Goal: Task Accomplishment & Management: Complete application form

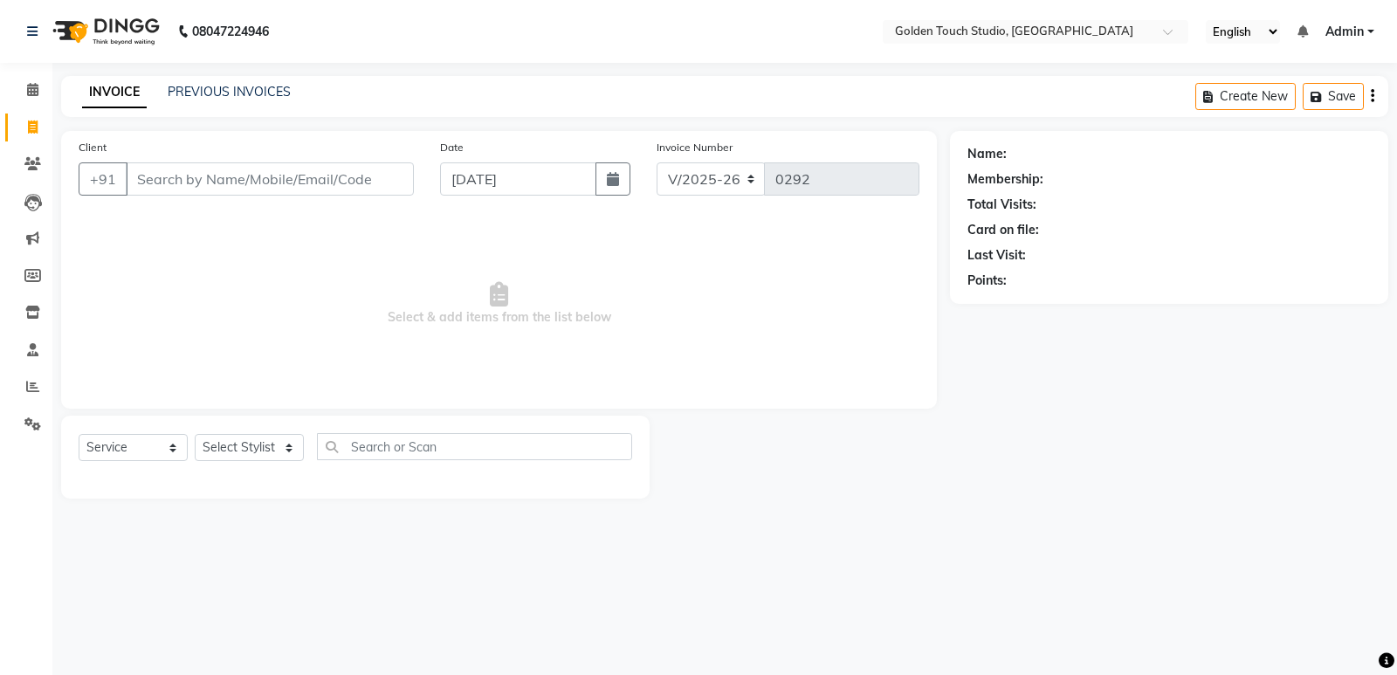
select select "7211"
select select "service"
type input "9100647600"
click at [350, 178] on span "Add Client" at bounding box center [368, 178] width 69 height 17
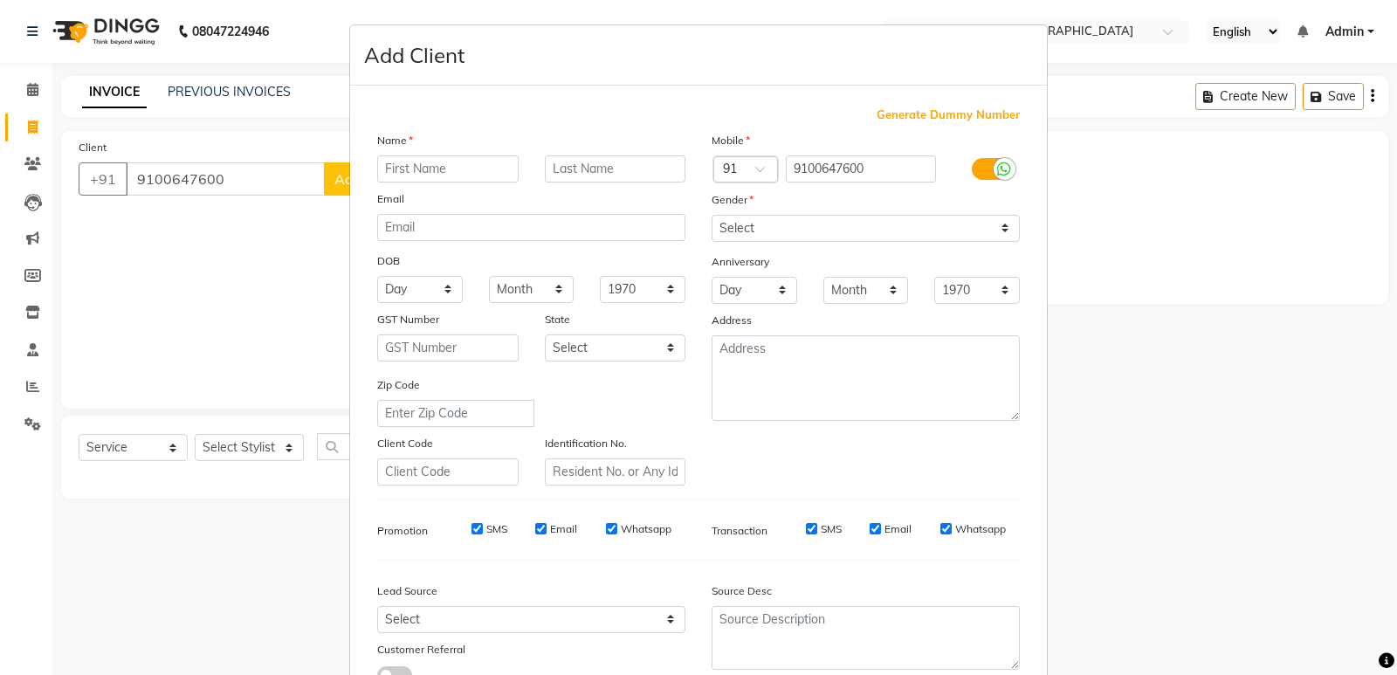
click at [416, 171] on input "text" at bounding box center [447, 168] width 141 height 27
type input "[PERSON_NAME]"
click at [557, 172] on input "text" at bounding box center [615, 168] width 141 height 27
click at [549, 168] on input "[PERSON_NAME]" at bounding box center [615, 168] width 141 height 27
type input "[PERSON_NAME]"
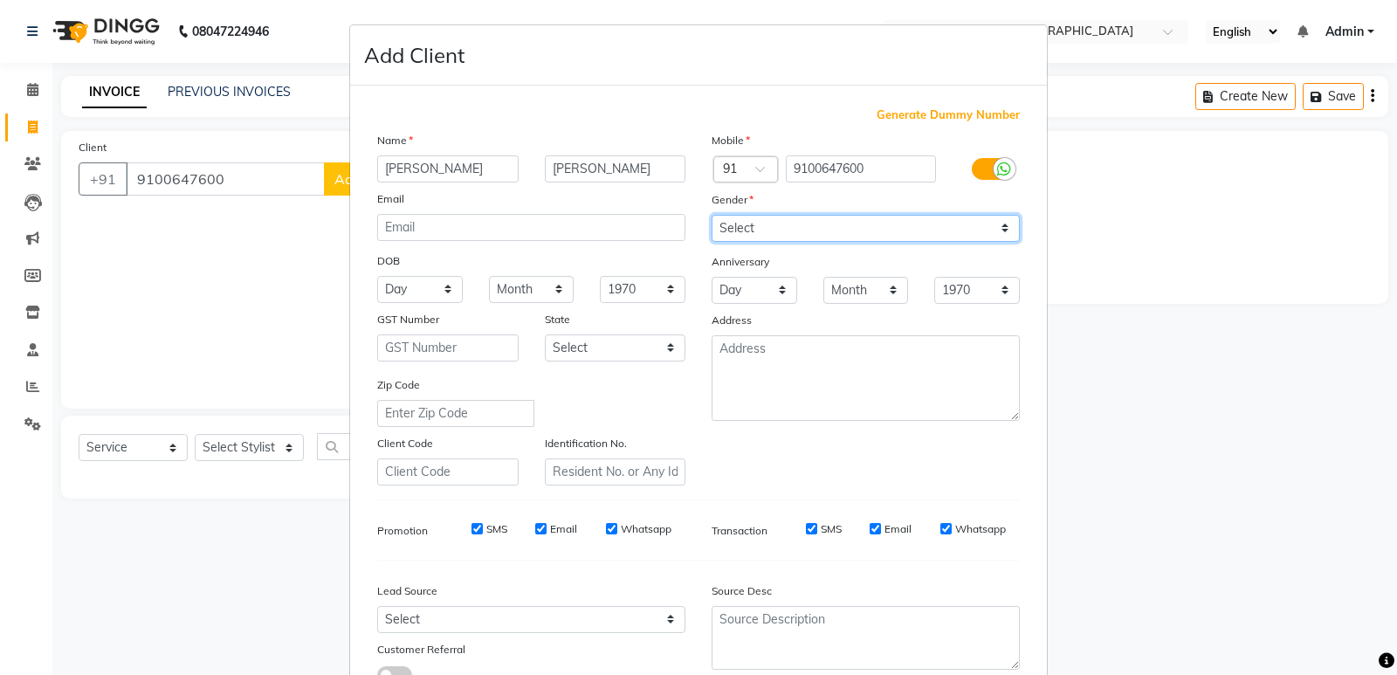
click at [724, 224] on select "Select [DEMOGRAPHIC_DATA] [DEMOGRAPHIC_DATA] Other Prefer Not To Say" at bounding box center [865, 228] width 308 height 27
select select "[DEMOGRAPHIC_DATA]"
click at [711, 215] on select "Select [DEMOGRAPHIC_DATA] [DEMOGRAPHIC_DATA] Other Prefer Not To Say" at bounding box center [865, 228] width 308 height 27
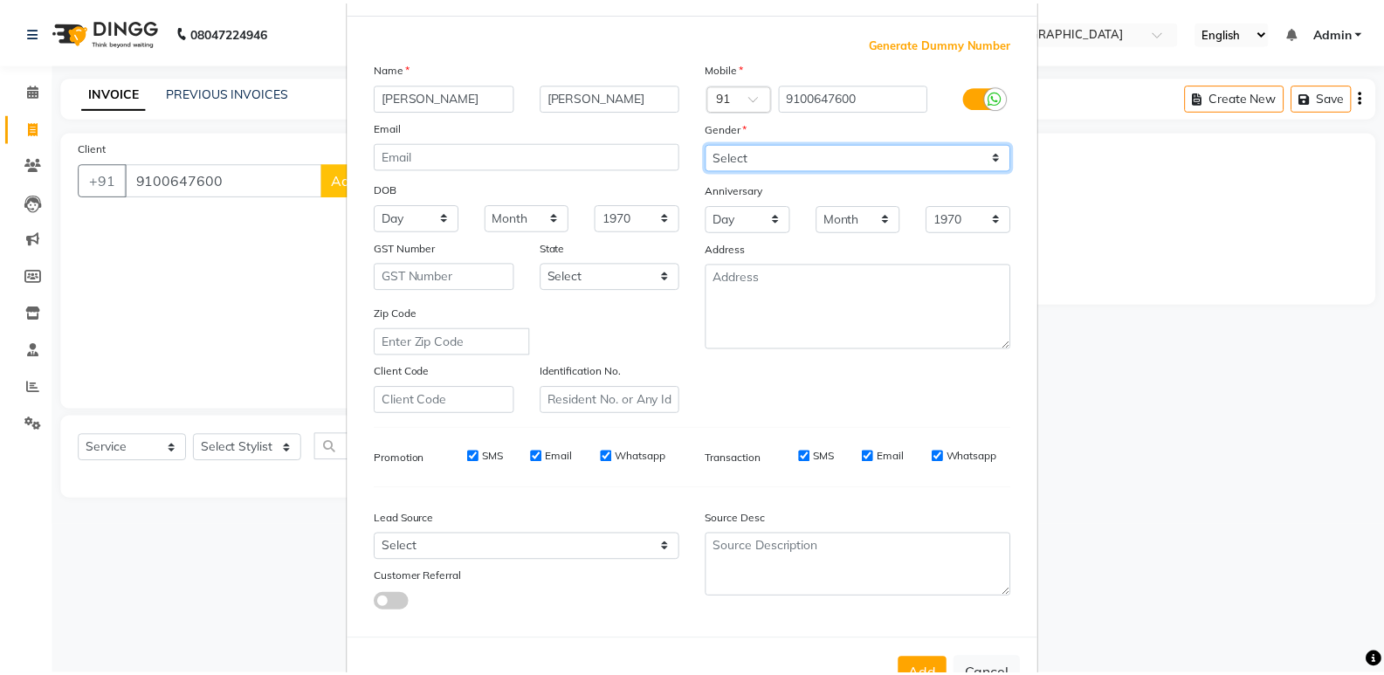
scroll to position [131, 0]
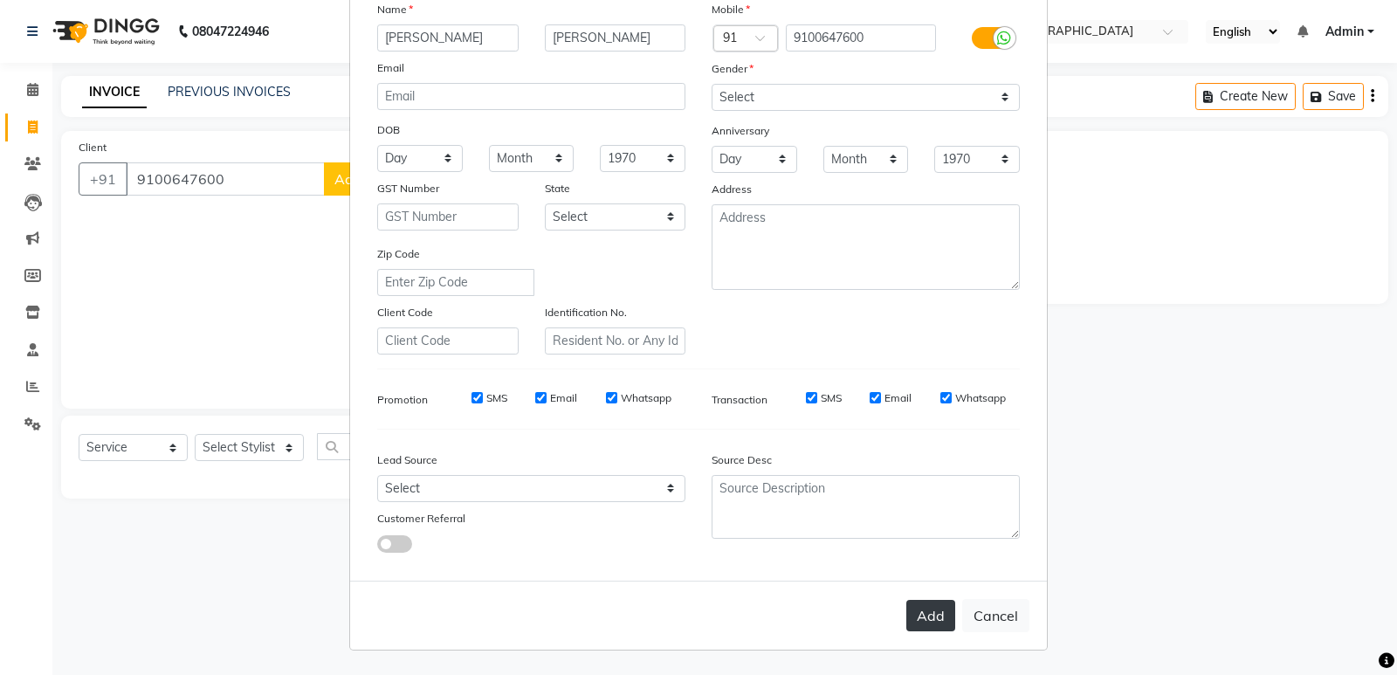
click at [921, 620] on button "Add" at bounding box center [930, 615] width 49 height 31
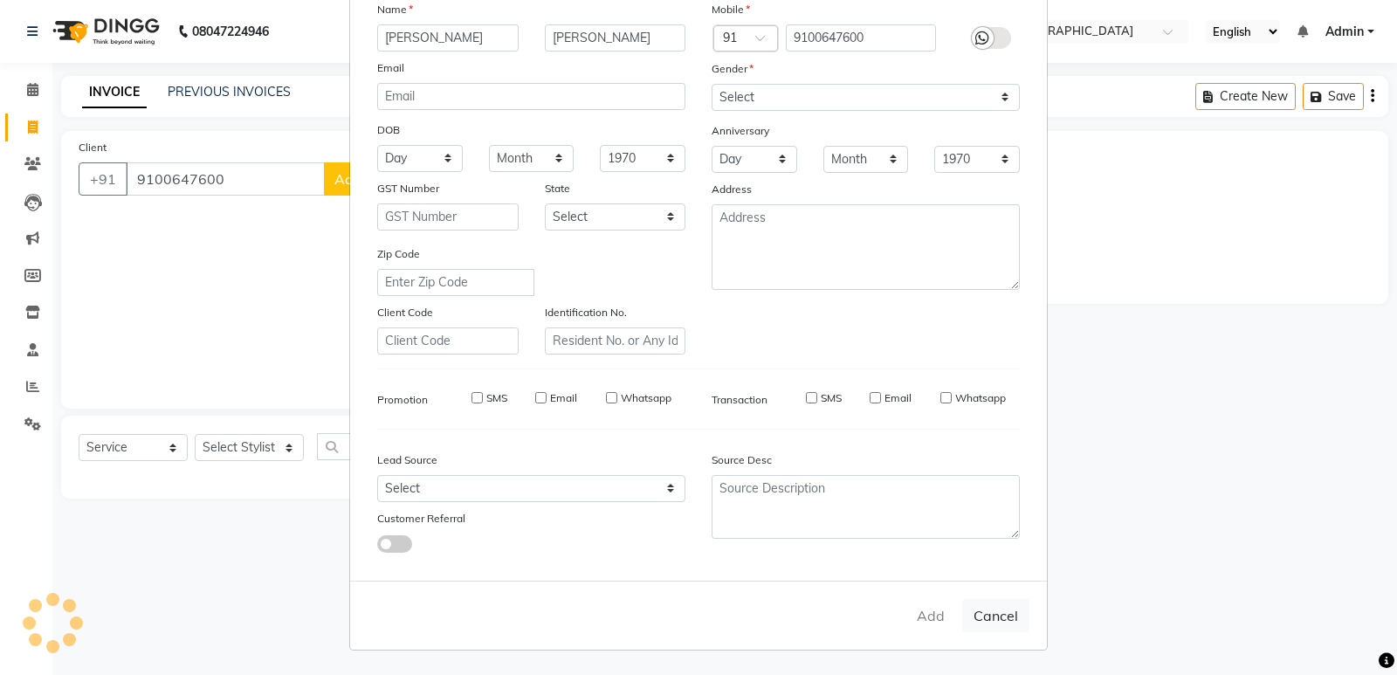
select select
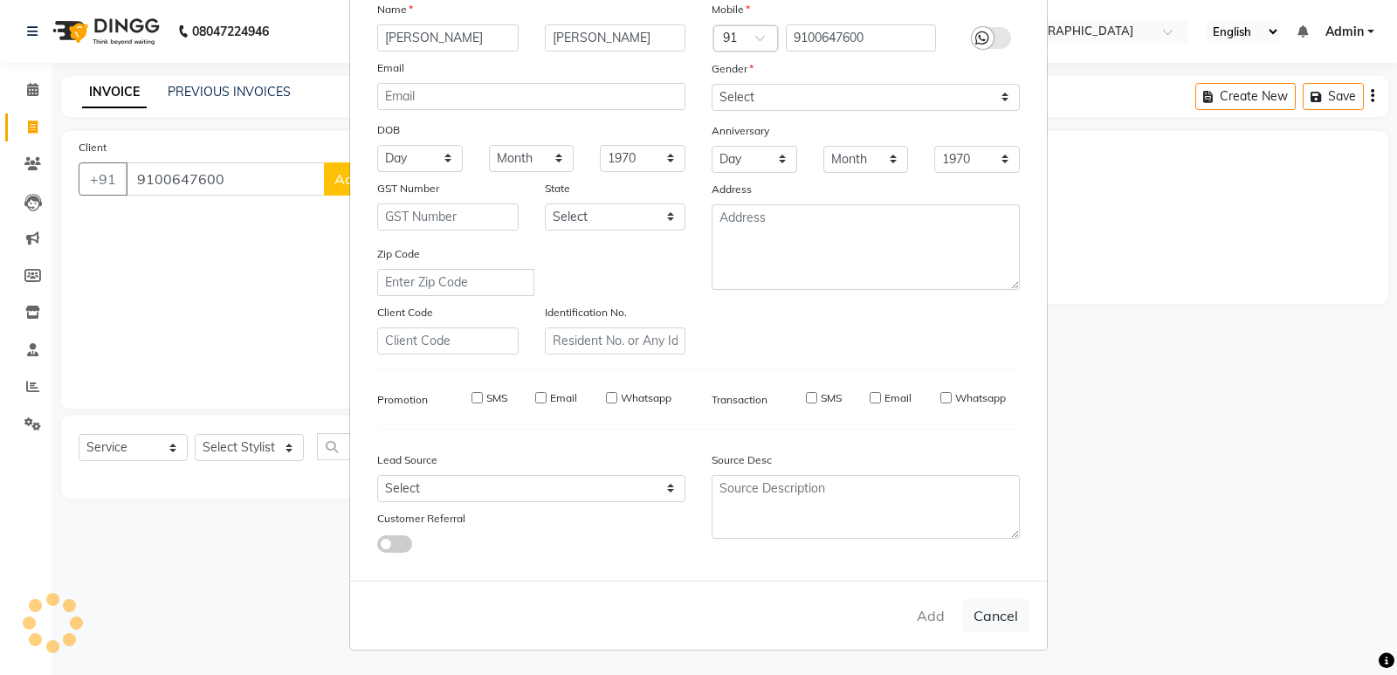
select select
checkbox input "false"
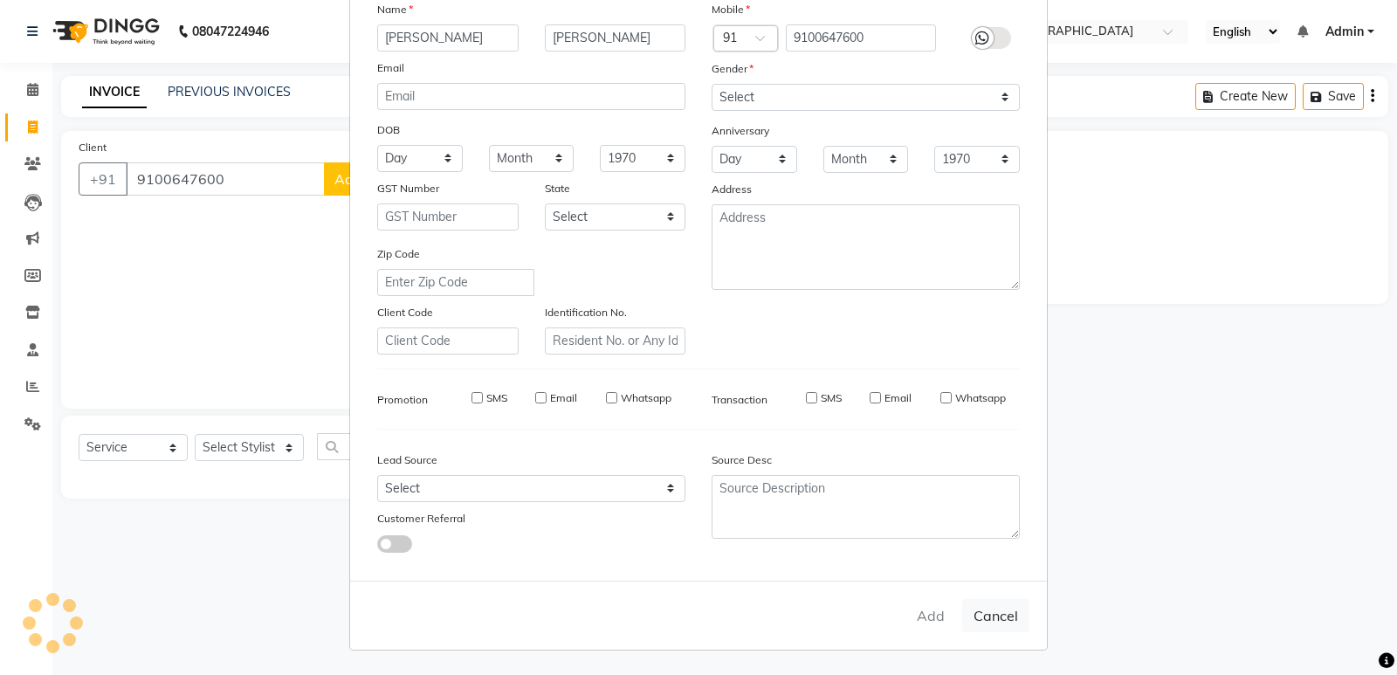
checkbox input "false"
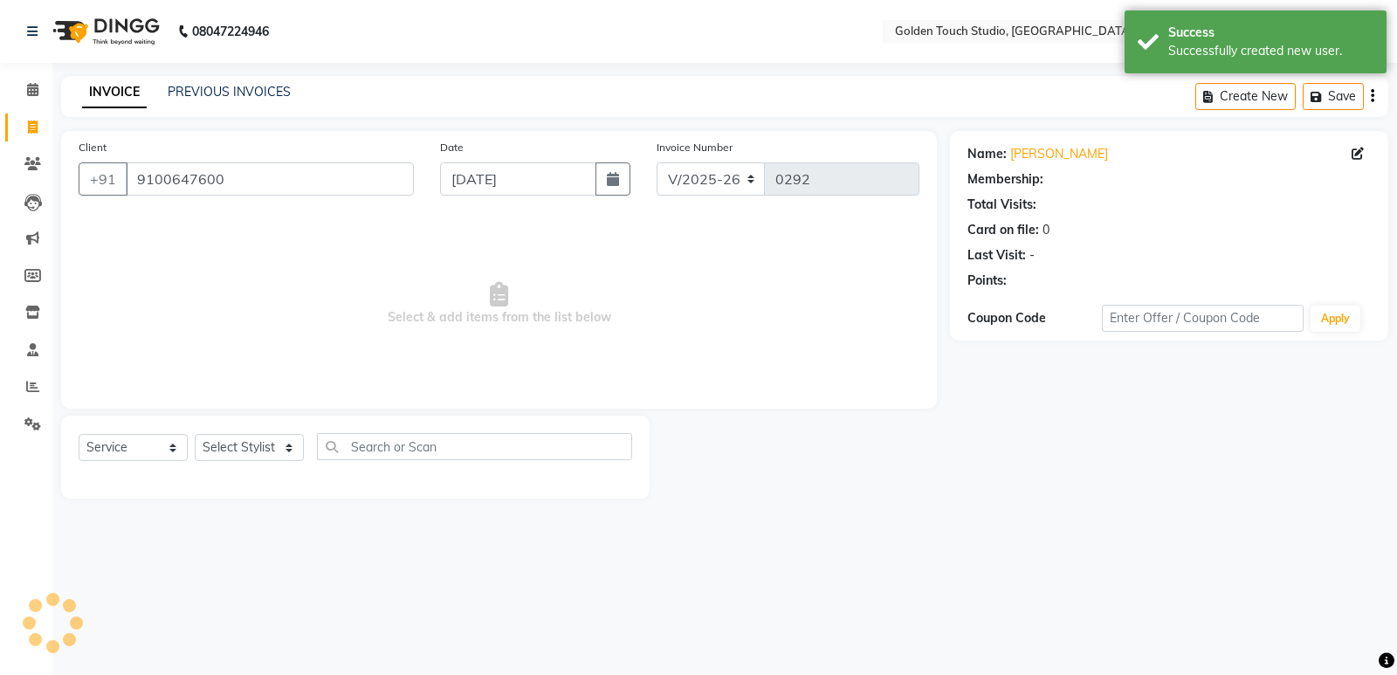
select select "1: Object"
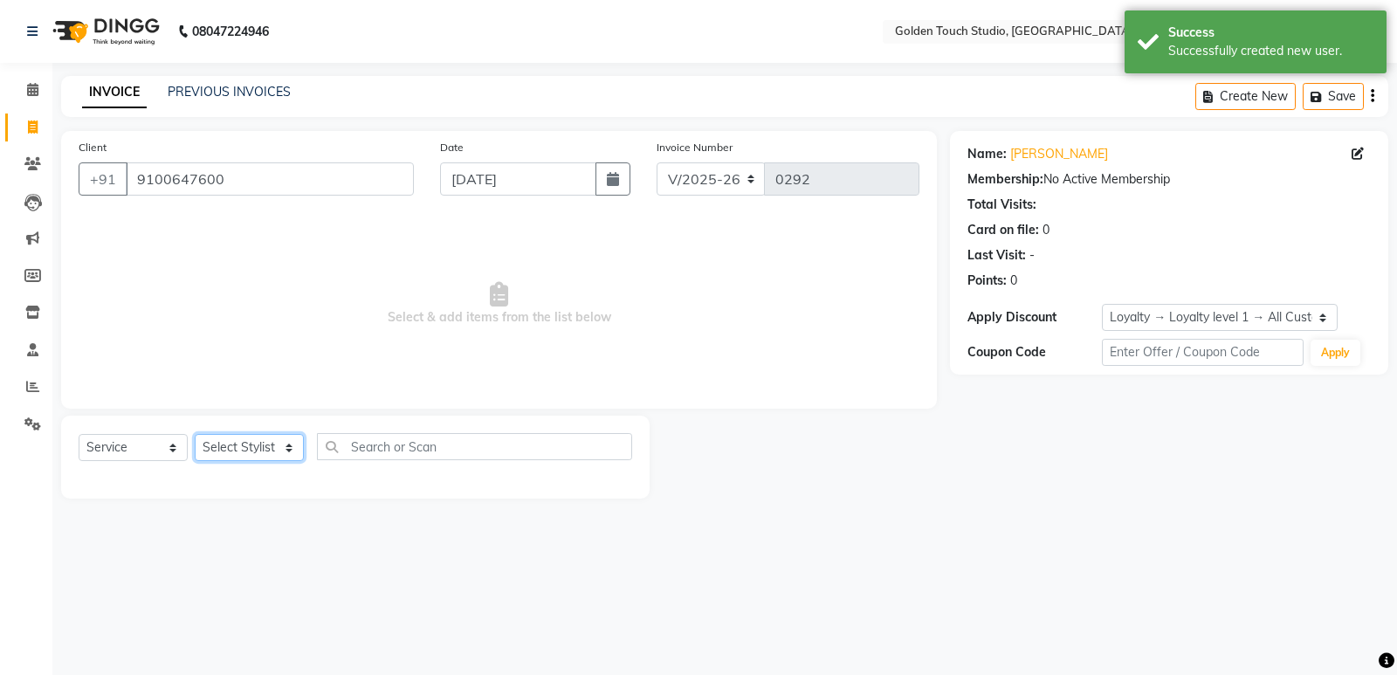
click at [248, 448] on select "Select Stylist [PERSON_NAME] [PERSON_NAME] [PERSON_NAME] nails Kulpna [PERSON_N…" at bounding box center [249, 447] width 109 height 27
select select "60860"
click at [195, 434] on select "Select Stylist [PERSON_NAME] [PERSON_NAME] [PERSON_NAME] nails Kulpna [PERSON_N…" at bounding box center [249, 447] width 109 height 27
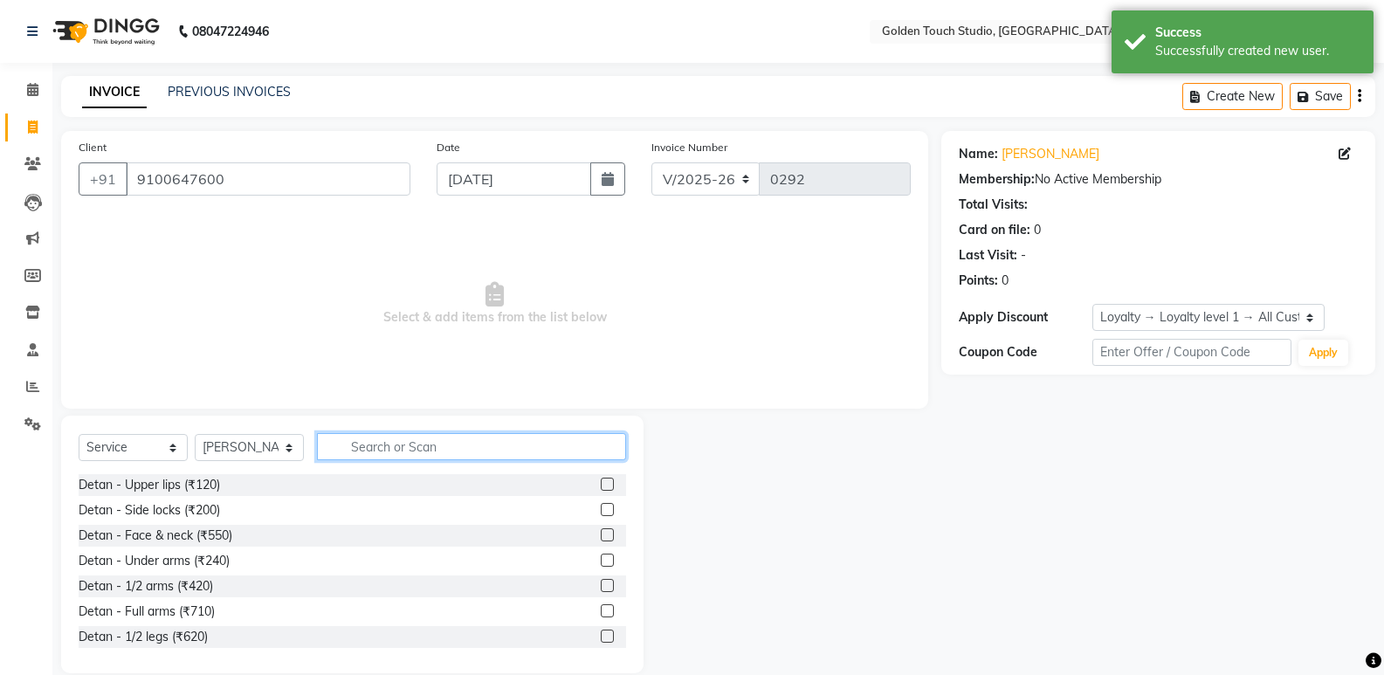
click at [368, 450] on input "text" at bounding box center [471, 446] width 309 height 27
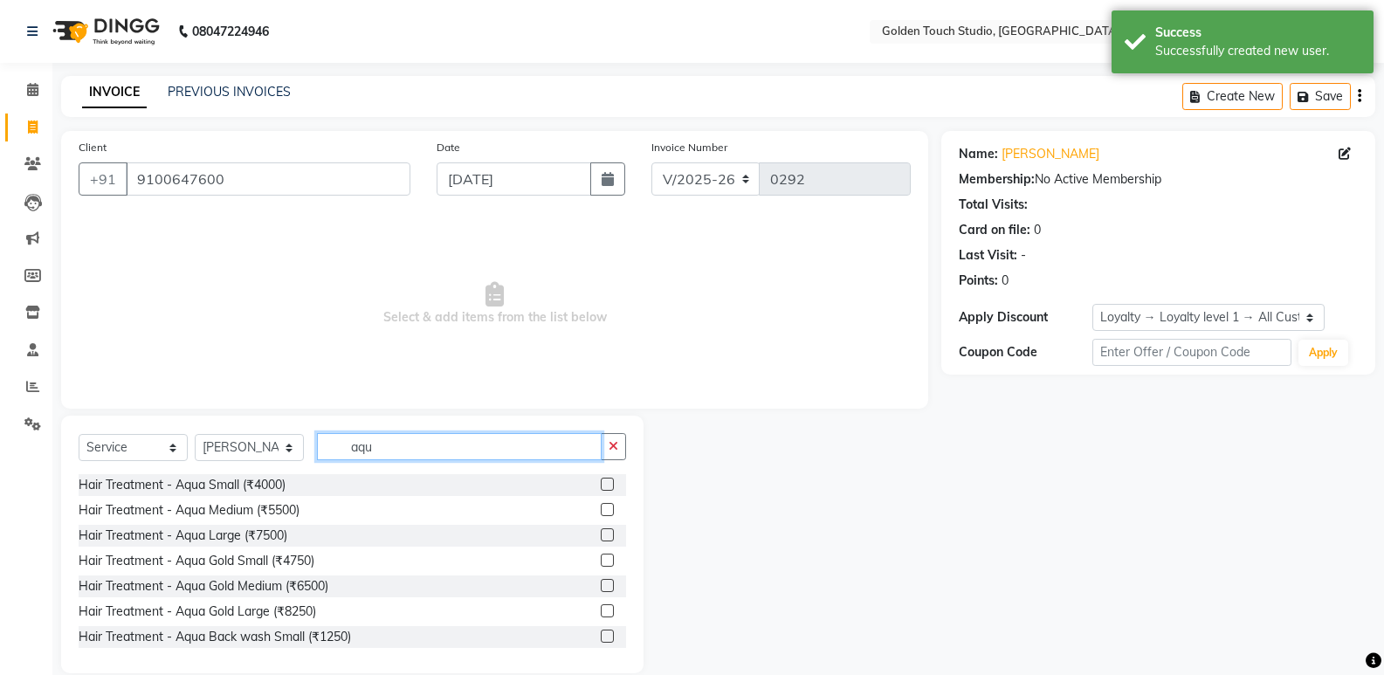
type input "aqu"
click at [601, 509] on label at bounding box center [607, 509] width 13 height 13
click at [601, 509] on input "checkbox" at bounding box center [606, 510] width 11 height 11
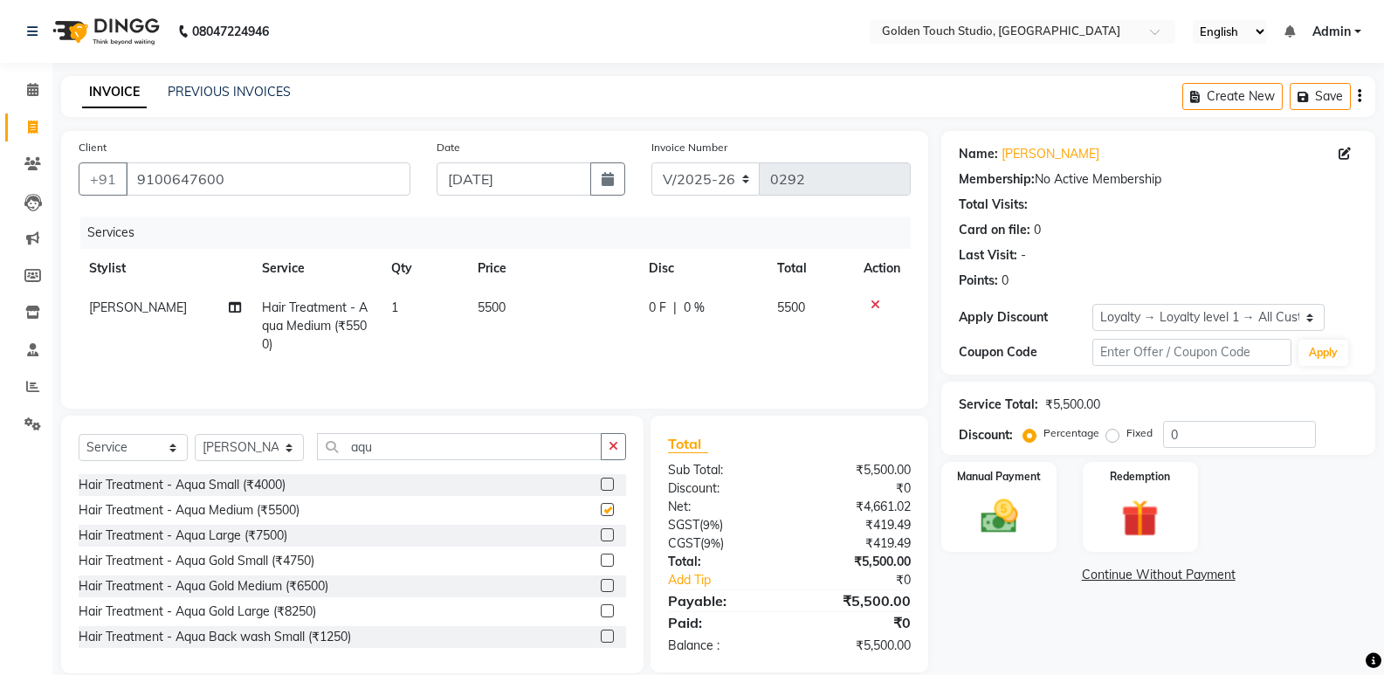
checkbox input "false"
click at [1318, 100] on button "Save" at bounding box center [1319, 96] width 61 height 27
